Goal: Transaction & Acquisition: Obtain resource

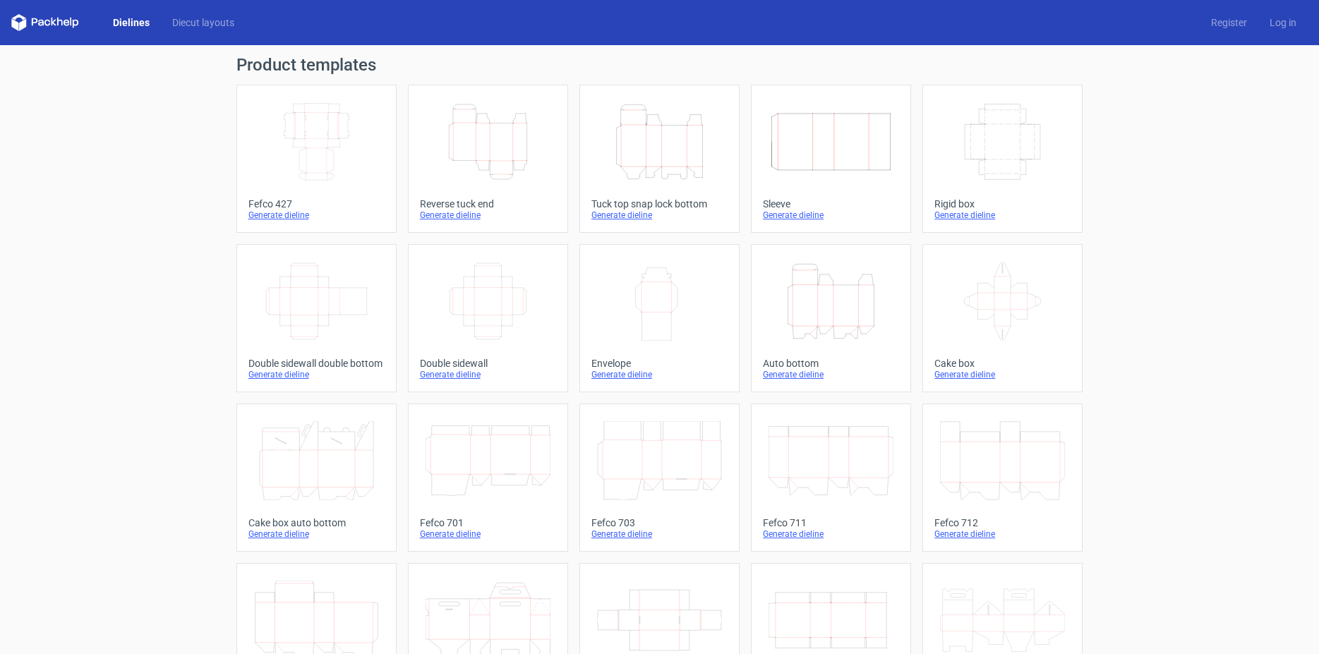
click at [486, 148] on icon "Height Depth Width" at bounding box center [488, 141] width 125 height 79
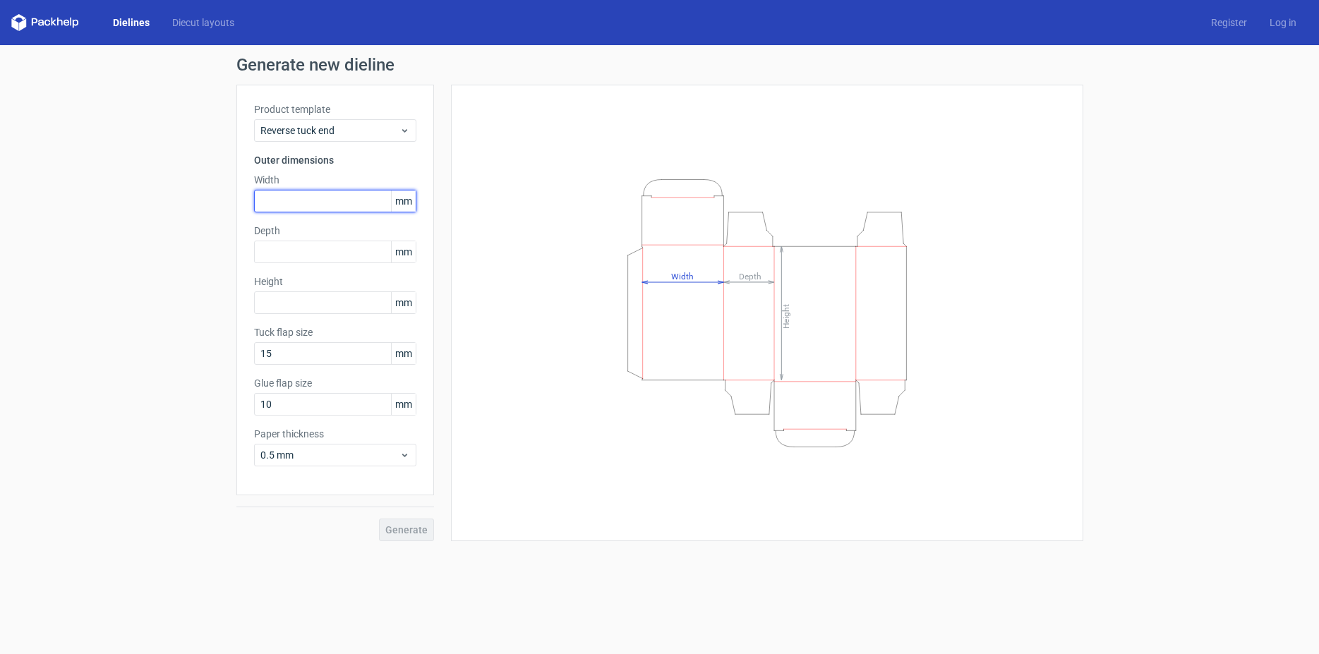
click at [344, 196] on input "text" at bounding box center [335, 201] width 162 height 23
type input "56"
type input "48"
drag, startPoint x: 306, startPoint y: 374, endPoint x: 292, endPoint y: 397, distance: 26.9
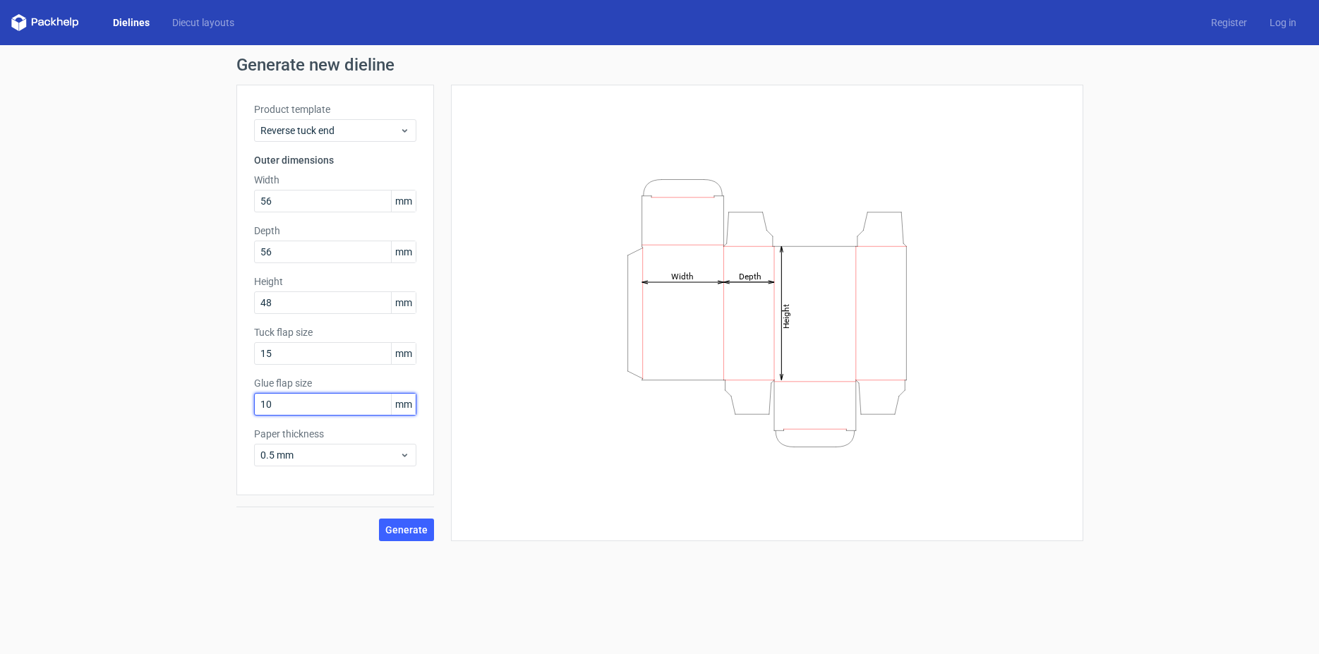
click at [292, 400] on input "10" at bounding box center [335, 404] width 162 height 23
type input "15"
click at [395, 454] on span "0.5 mm" at bounding box center [329, 455] width 139 height 14
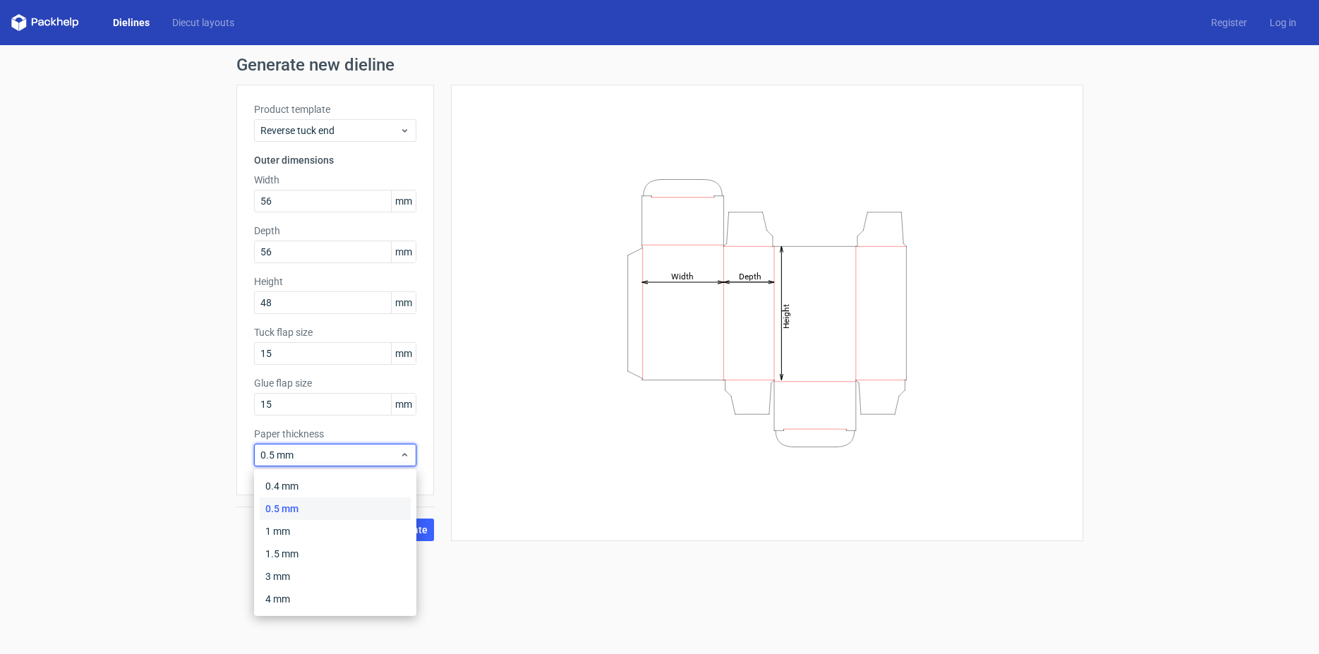
click at [289, 506] on div "0.5 mm" at bounding box center [335, 509] width 151 height 23
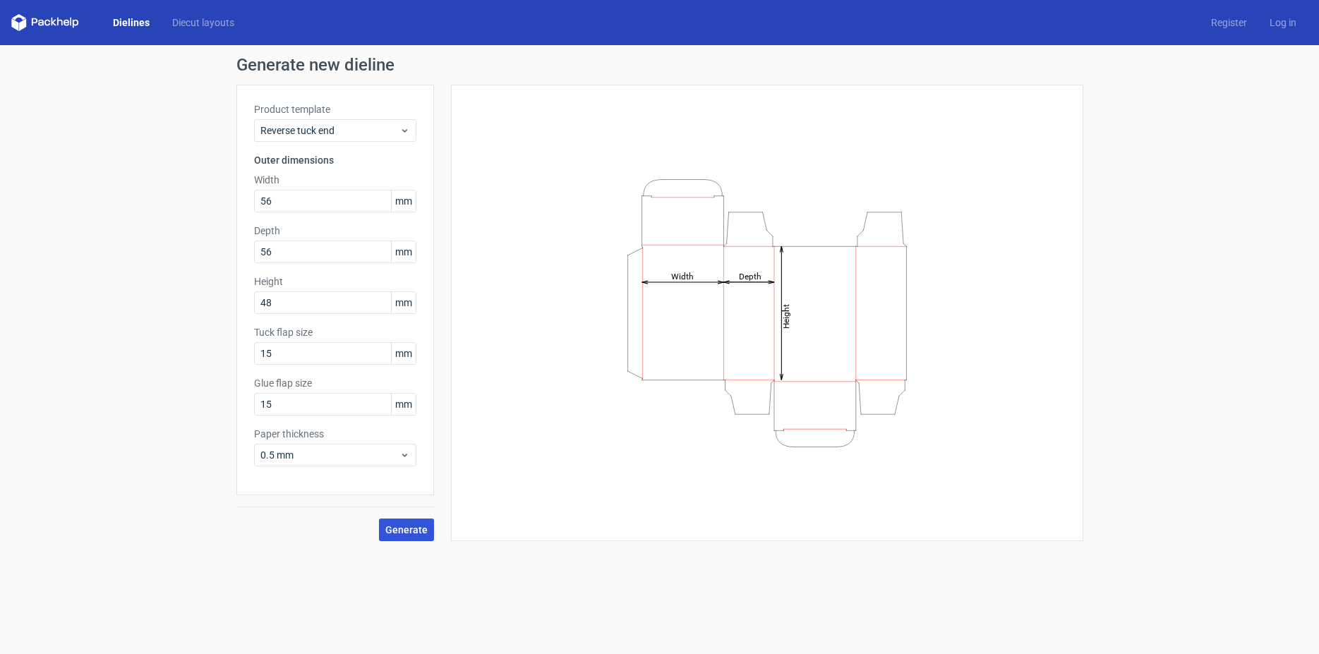
click at [405, 534] on span "Generate" at bounding box center [406, 530] width 42 height 10
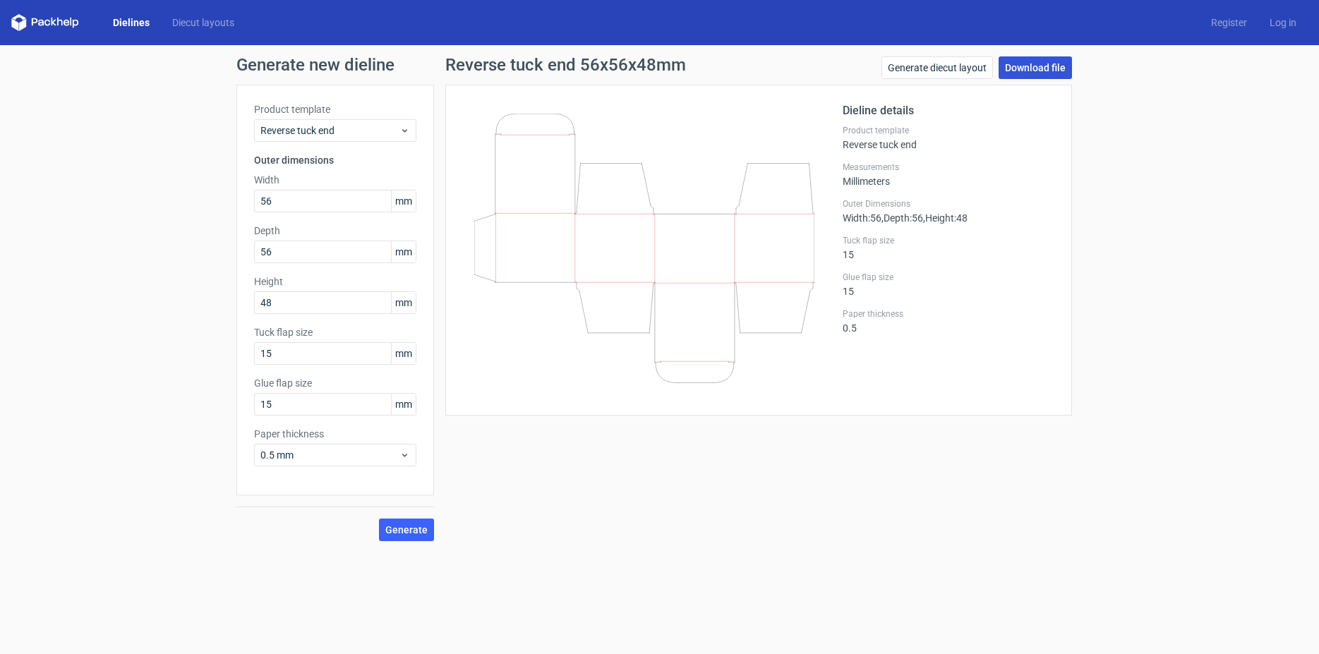
click at [1039, 64] on link "Download file" at bounding box center [1035, 67] width 73 height 23
drag, startPoint x: 230, startPoint y: 195, endPoint x: 191, endPoint y: 193, distance: 39.6
click at [254, 193] on input "56" at bounding box center [335, 201] width 162 height 23
type input "48"
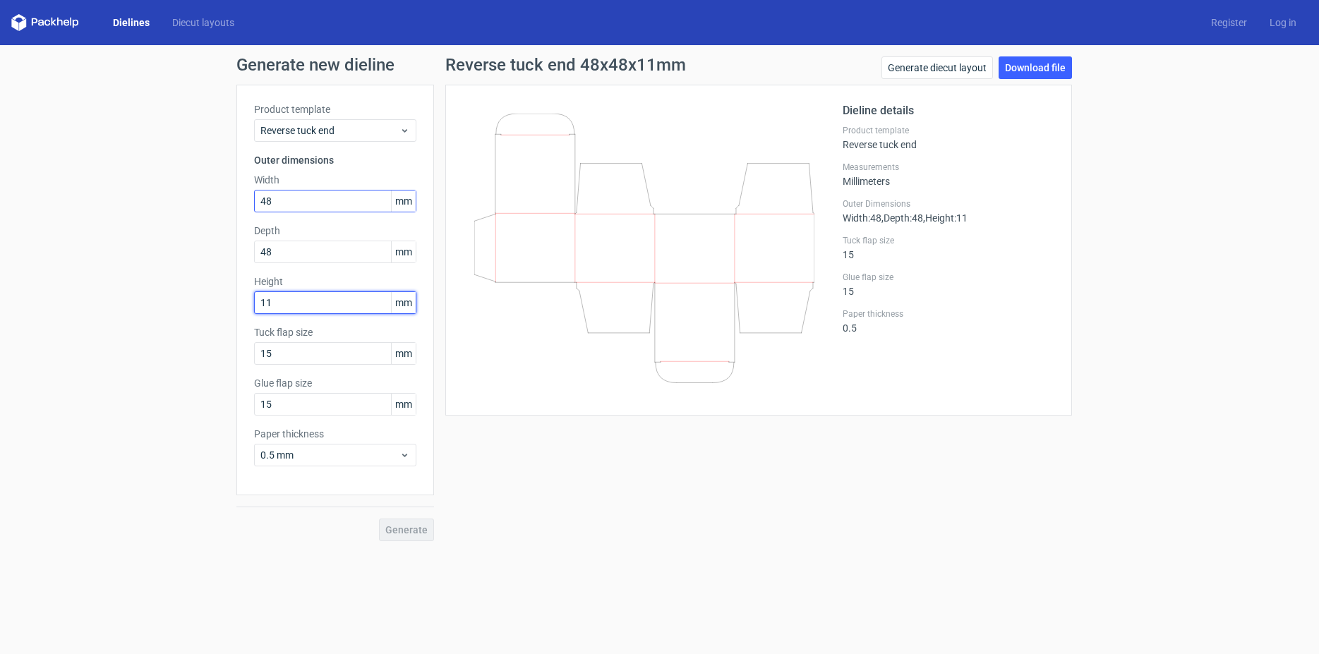
type input "111"
click at [417, 529] on span "Generate" at bounding box center [406, 530] width 42 height 10
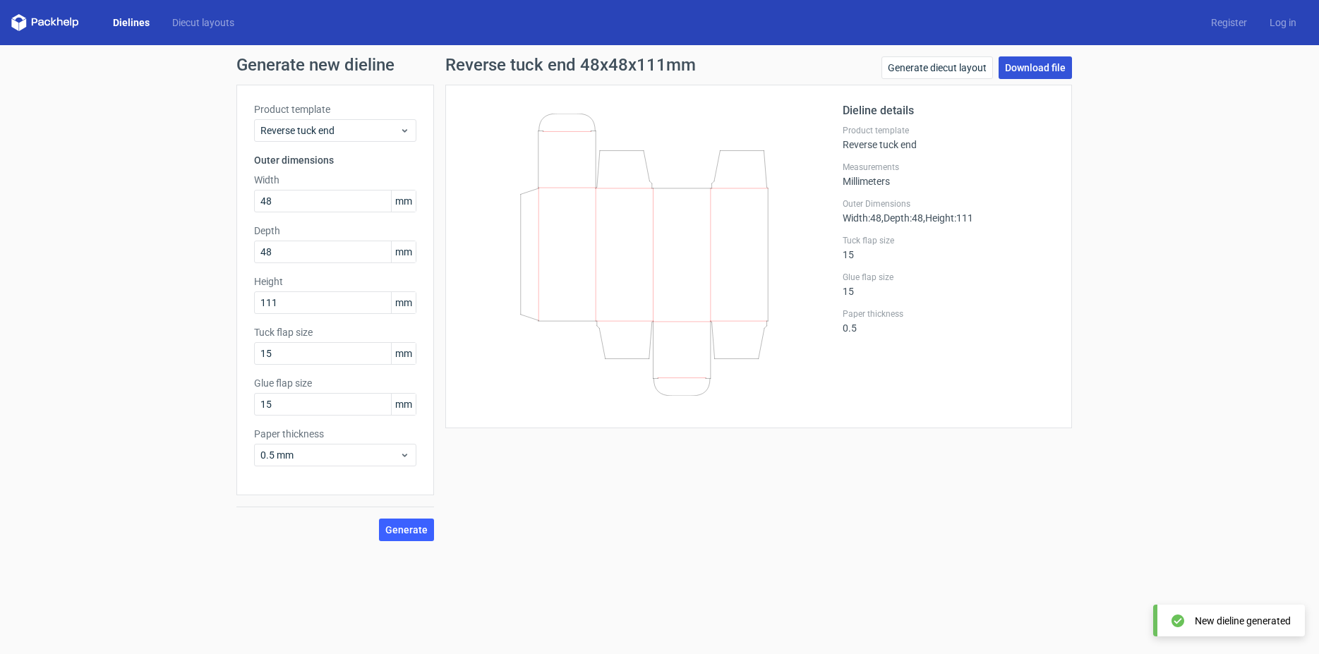
click at [1033, 67] on link "Download file" at bounding box center [1035, 67] width 73 height 23
drag, startPoint x: 258, startPoint y: 201, endPoint x: 217, endPoint y: 199, distance: 41.0
click at [254, 199] on input "48" at bounding box center [335, 201] width 162 height 23
type input "35"
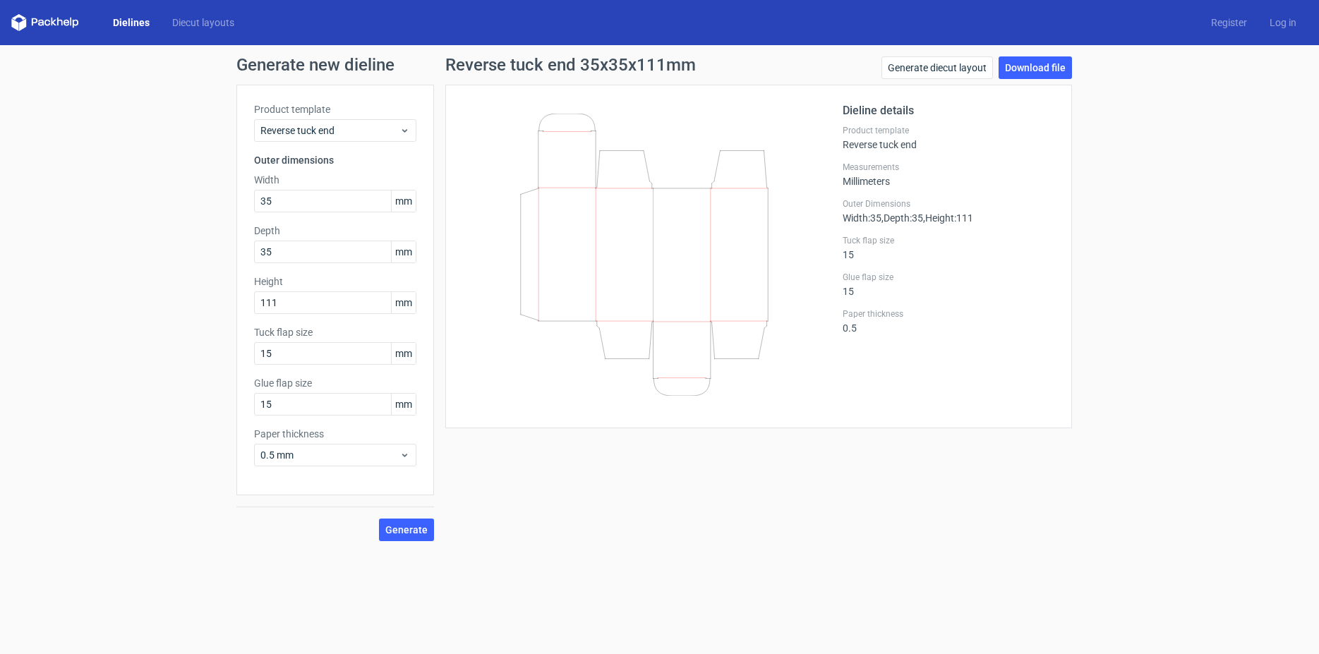
drag, startPoint x: 452, startPoint y: 497, endPoint x: 438, endPoint y: 529, distance: 35.4
click at [411, 533] on span "Generate" at bounding box center [406, 530] width 42 height 10
click at [1038, 73] on link "Download file" at bounding box center [1035, 67] width 73 height 23
